Goal: Navigation & Orientation: Find specific page/section

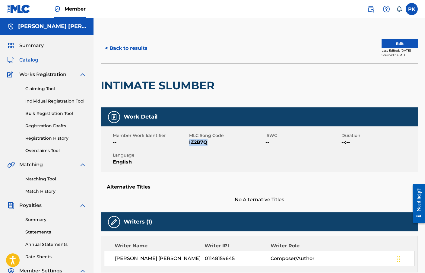
click at [28, 47] on span "Summary" at bounding box center [31, 45] width 24 height 7
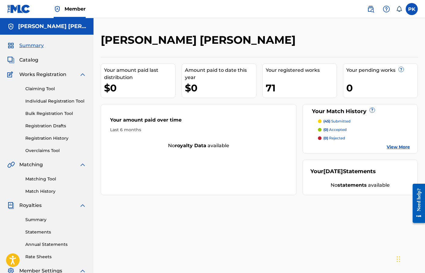
click at [31, 59] on span "Catalog" at bounding box center [28, 59] width 19 height 7
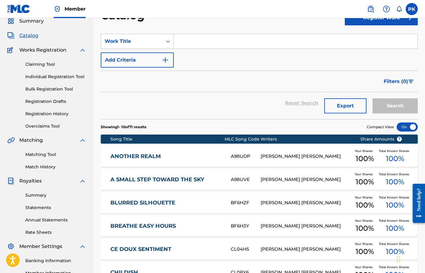
scroll to position [46, 0]
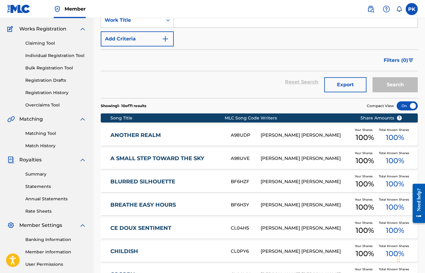
click at [48, 144] on link "Match History" at bounding box center [55, 146] width 61 height 6
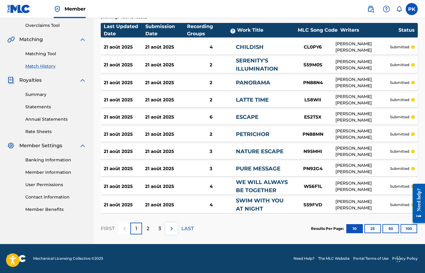
click at [186, 228] on p "LAST" at bounding box center [187, 228] width 12 height 7
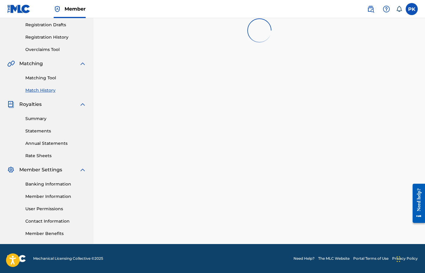
scroll to position [101, 0]
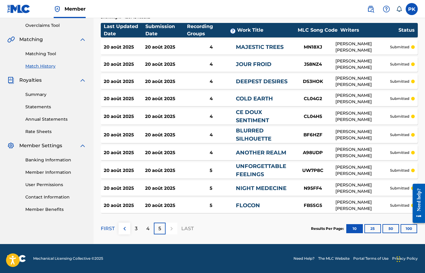
click at [404, 229] on button "100" at bounding box center [409, 228] width 17 height 9
